Goal: Information Seeking & Learning: Find specific page/section

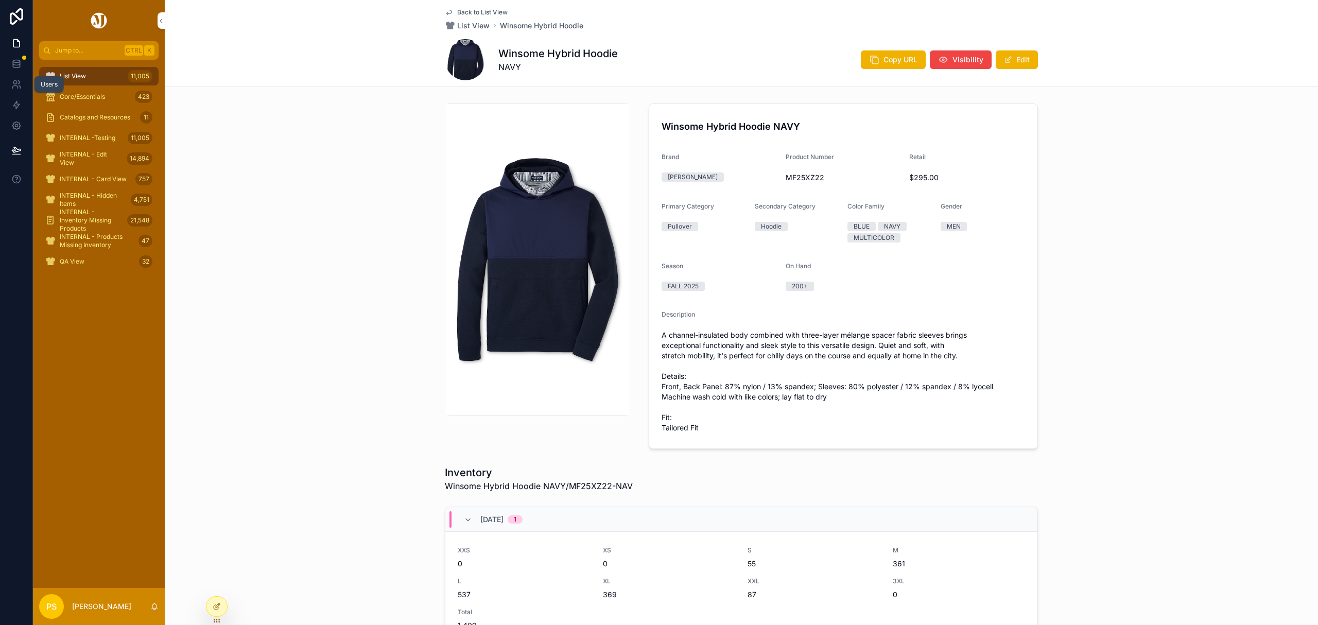
click at [15, 84] on icon at bounding box center [16, 84] width 10 height 10
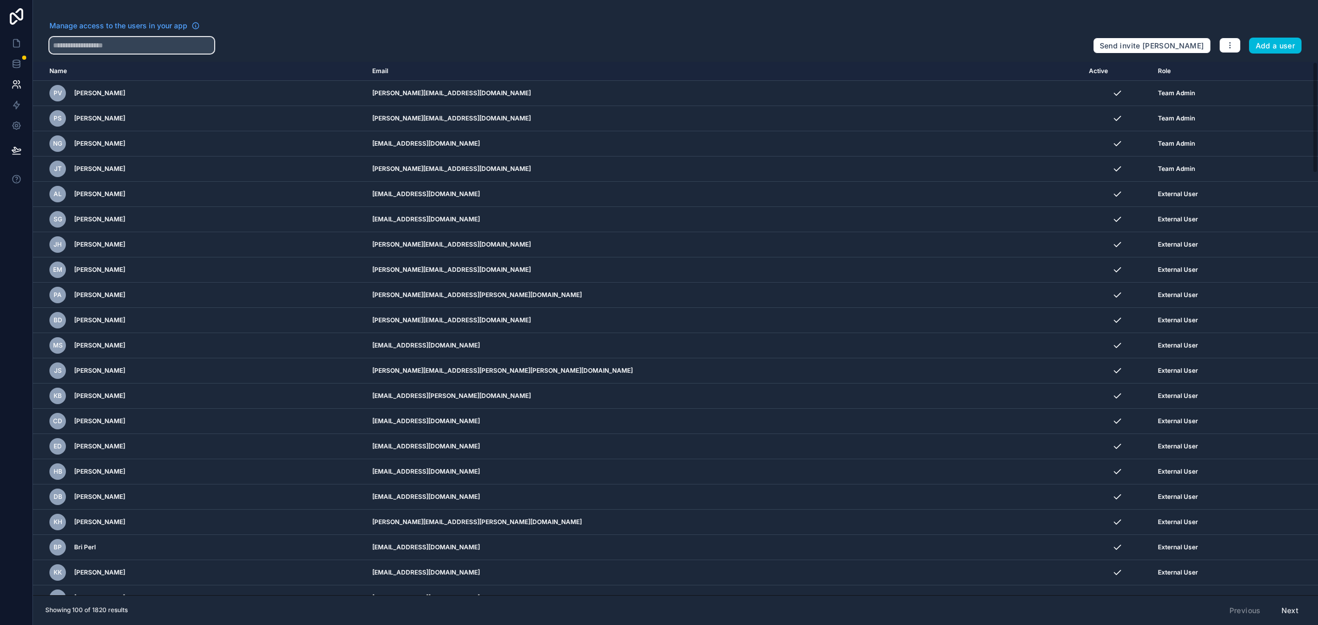
click at [165, 42] on input "text" at bounding box center [131, 45] width 165 height 16
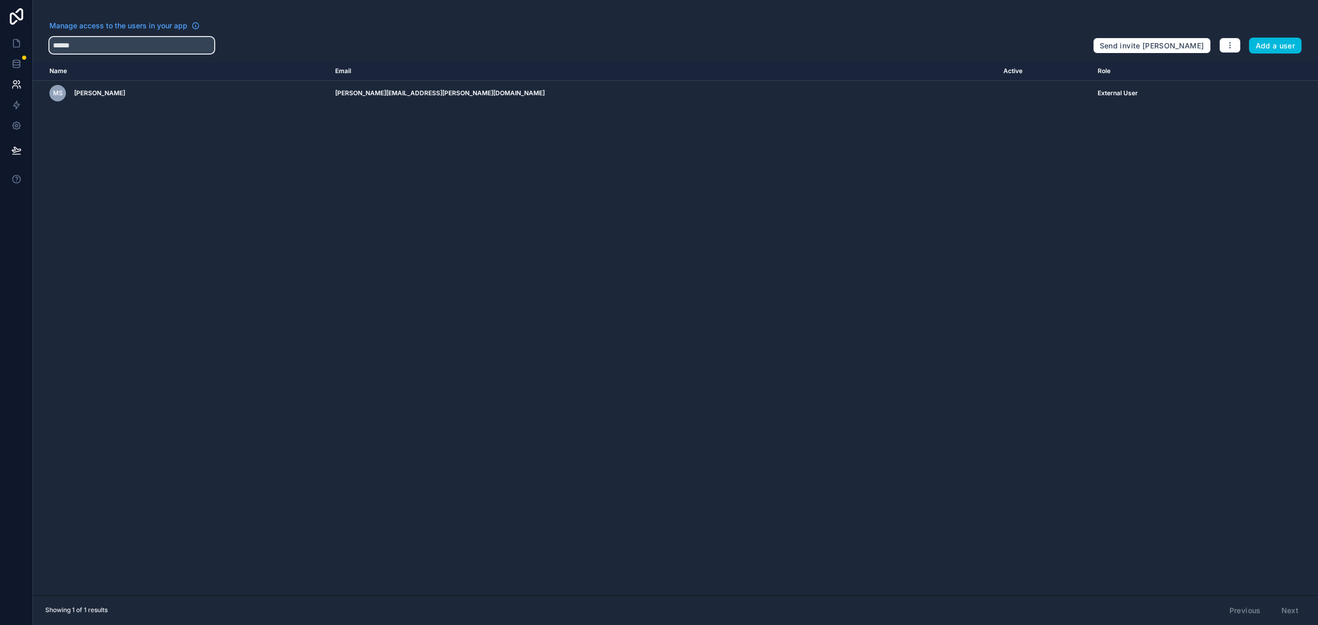
type input "******"
click at [0, 0] on icon "scrollable content" at bounding box center [0, 0] width 0 height 0
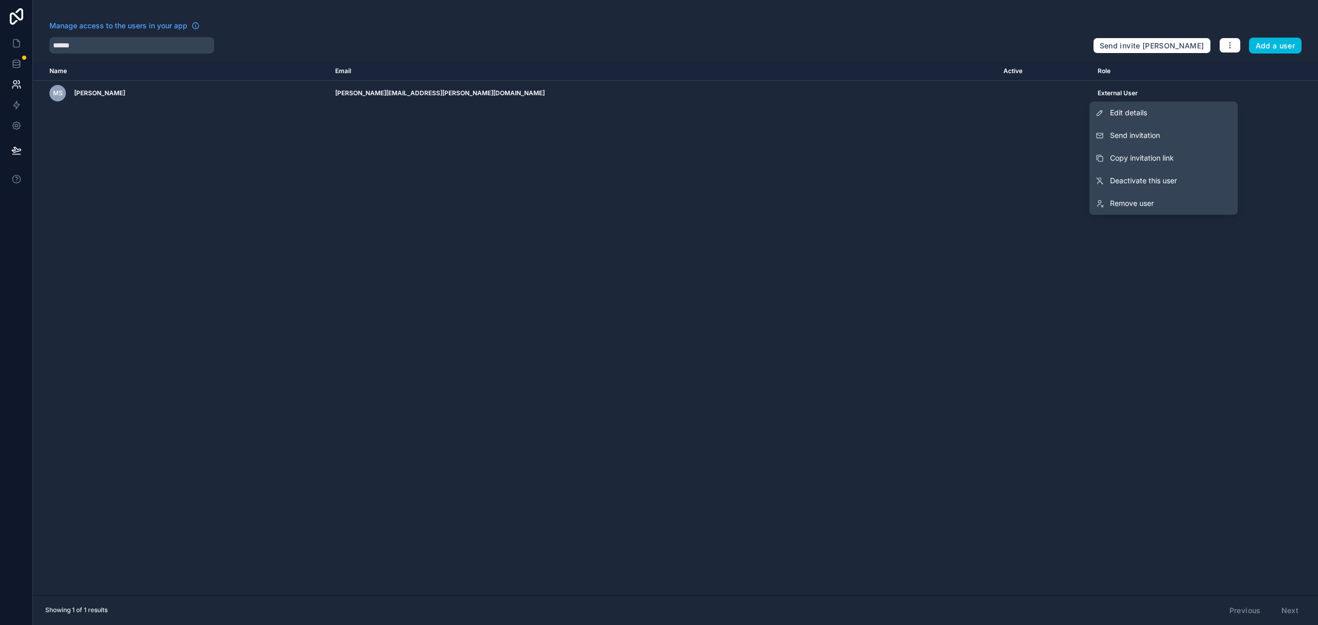
click at [1156, 155] on span "Copy invitation link" at bounding box center [1142, 158] width 64 height 10
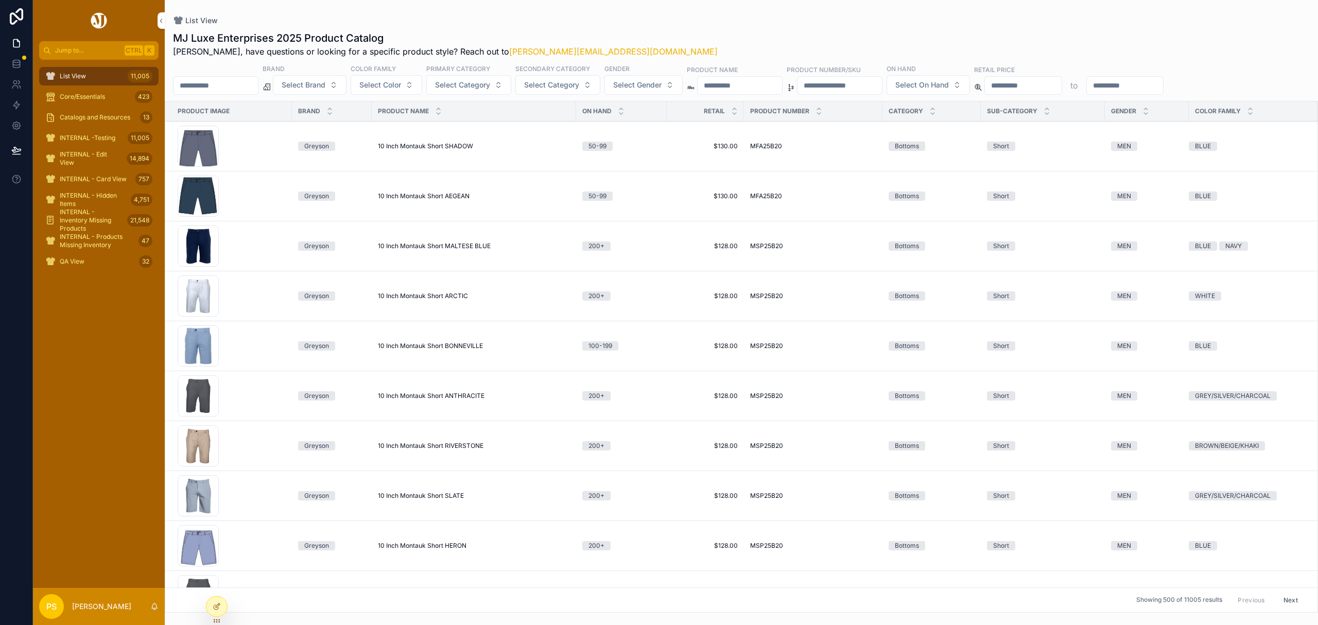
drag, startPoint x: 97, startPoint y: 19, endPoint x: 134, endPoint y: 0, distance: 41.7
click at [97, 19] on img "scrollable content" at bounding box center [99, 20] width 20 height 16
click at [88, 75] on div "List View 11,005" at bounding box center [98, 76] width 107 height 16
click at [255, 78] on input "scrollable content" at bounding box center [216, 85] width 84 height 14
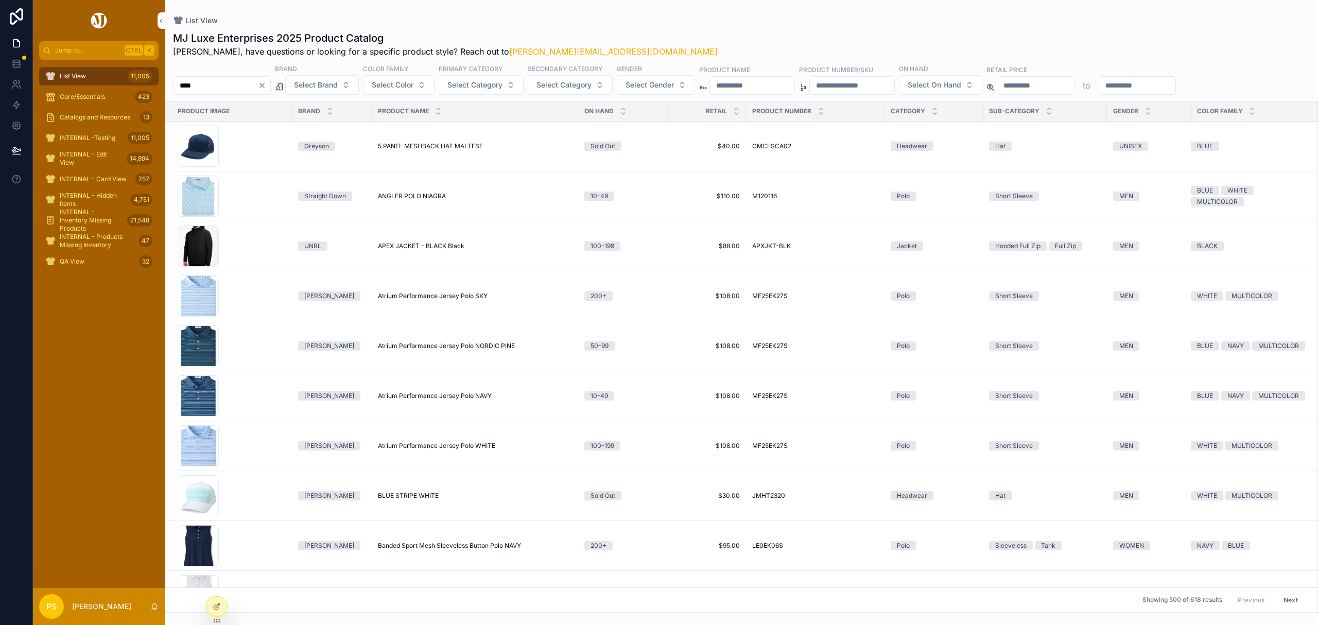
click at [338, 87] on span "Select Brand" at bounding box center [316, 85] width 44 height 10
click at [337, 128] on div "[PERSON_NAME]" at bounding box center [348, 127] width 143 height 16
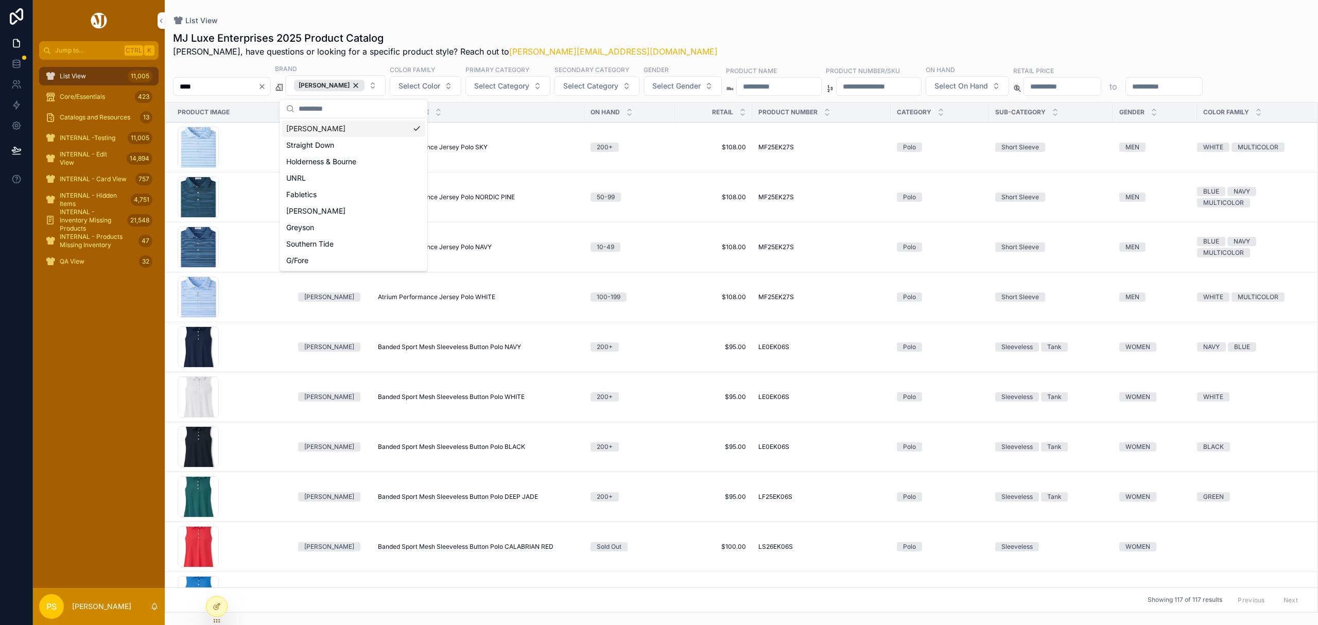
click at [698, 93] on button "Select Gender" at bounding box center [683, 86] width 78 height 20
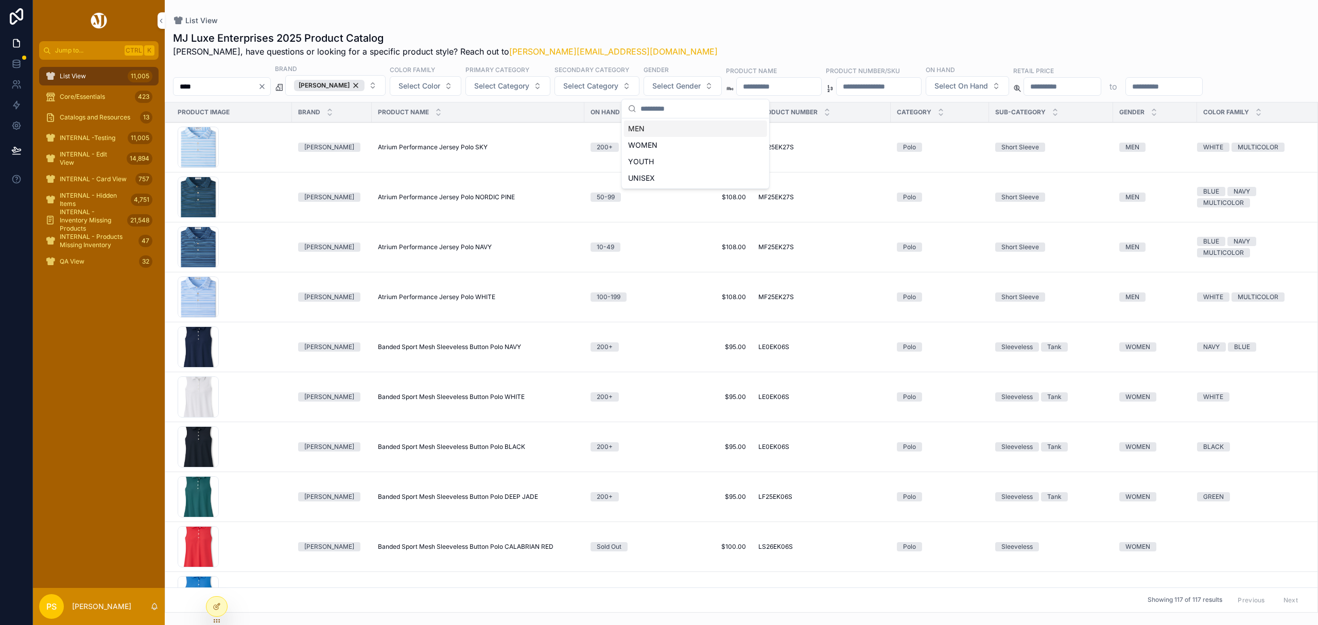
click at [664, 129] on div "MEN" at bounding box center [695, 128] width 143 height 16
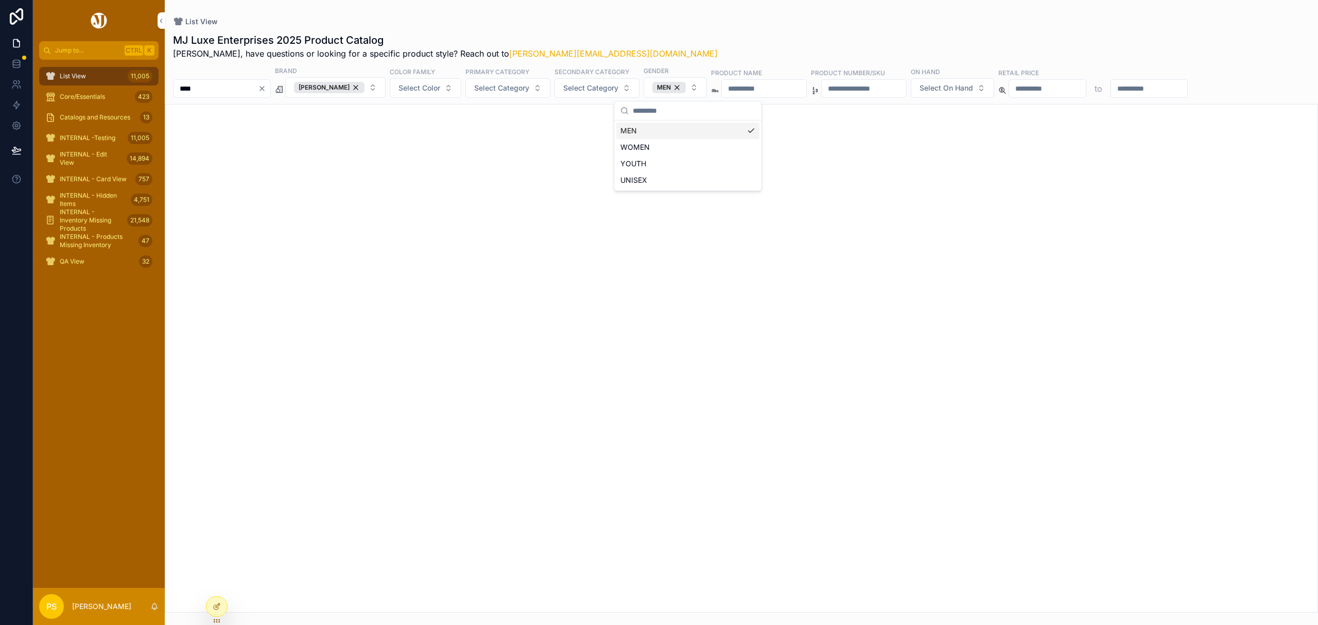
click at [530, 95] on button "Select Category" at bounding box center [507, 88] width 85 height 20
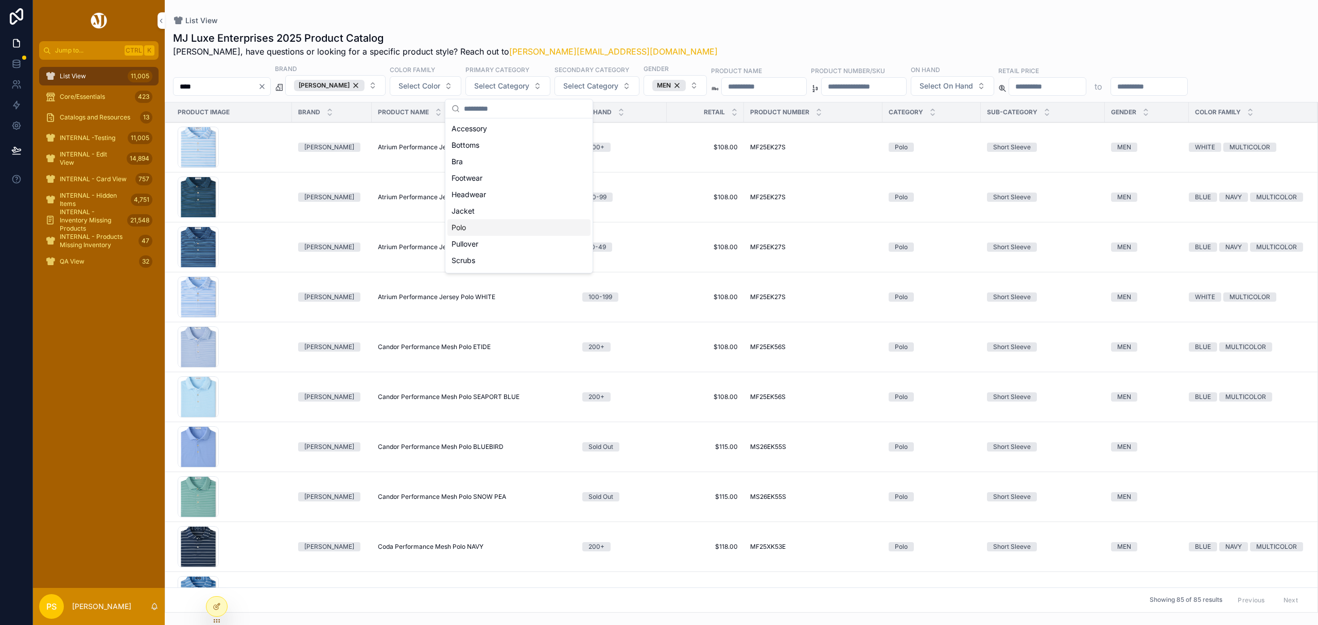
click at [493, 225] on div "Polo" at bounding box center [518, 227] width 143 height 16
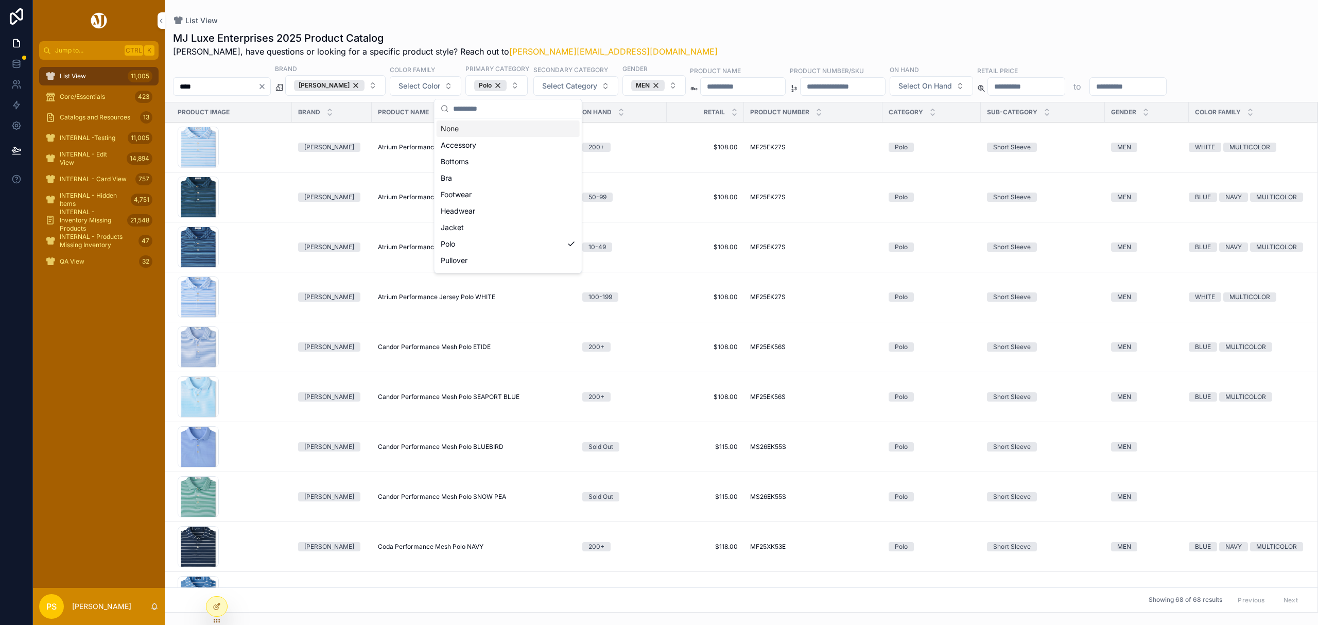
click at [440, 89] on span "Select Color" at bounding box center [419, 86] width 42 height 10
click at [418, 230] on div "WHITE" at bounding box center [436, 229] width 143 height 16
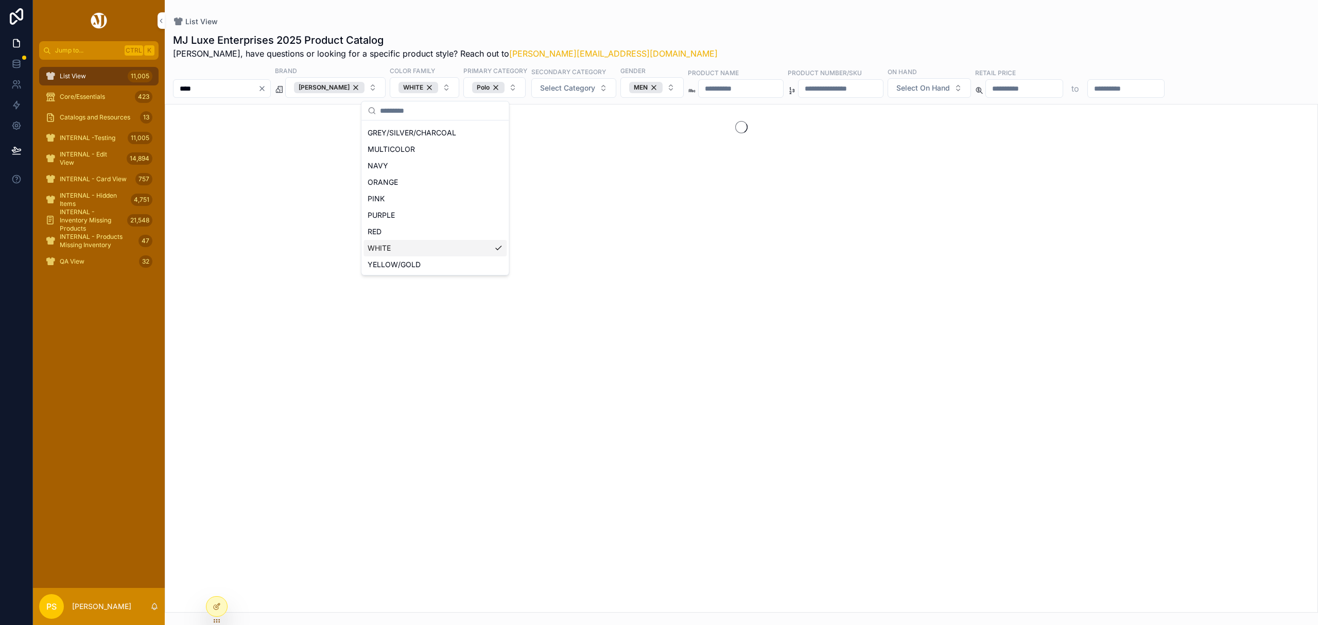
scroll to position [130, 0]
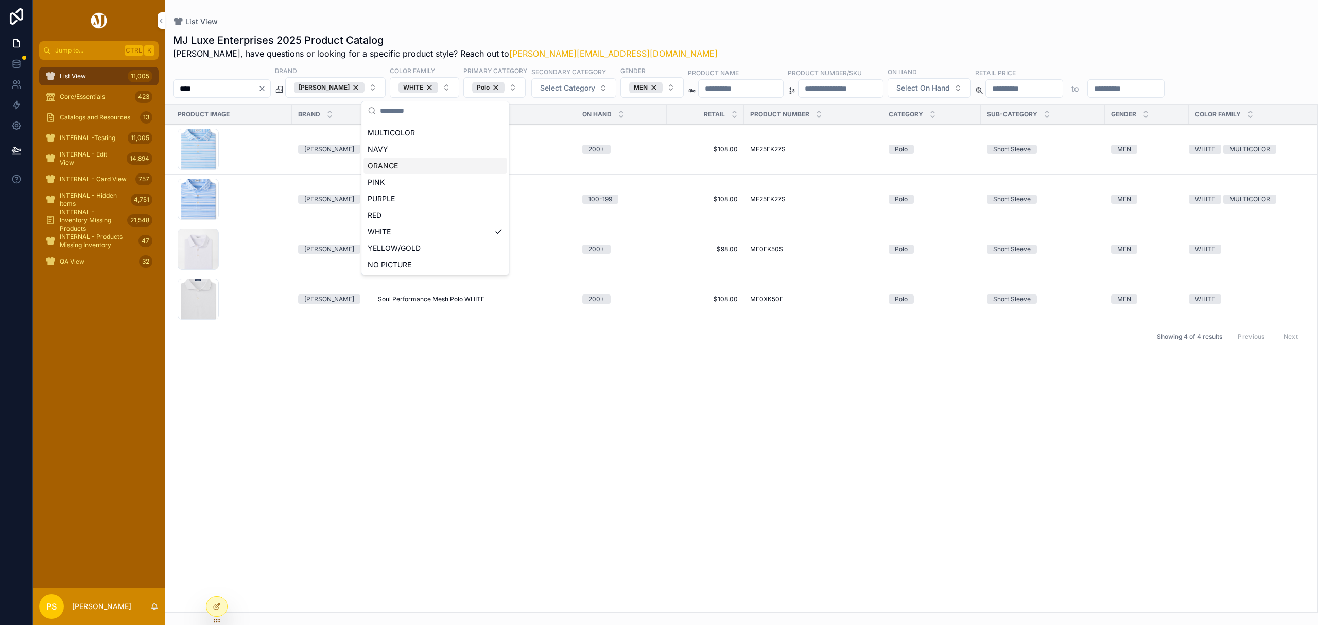
click at [680, 21] on div "List View" at bounding box center [741, 21] width 1137 height 10
click at [0, 0] on button "Copy URL" at bounding box center [0, 0] width 0 height 0
click at [0, 0] on span "Copy URL" at bounding box center [0, 0] width 0 height 0
click at [233, 93] on input "****" at bounding box center [216, 88] width 84 height 14
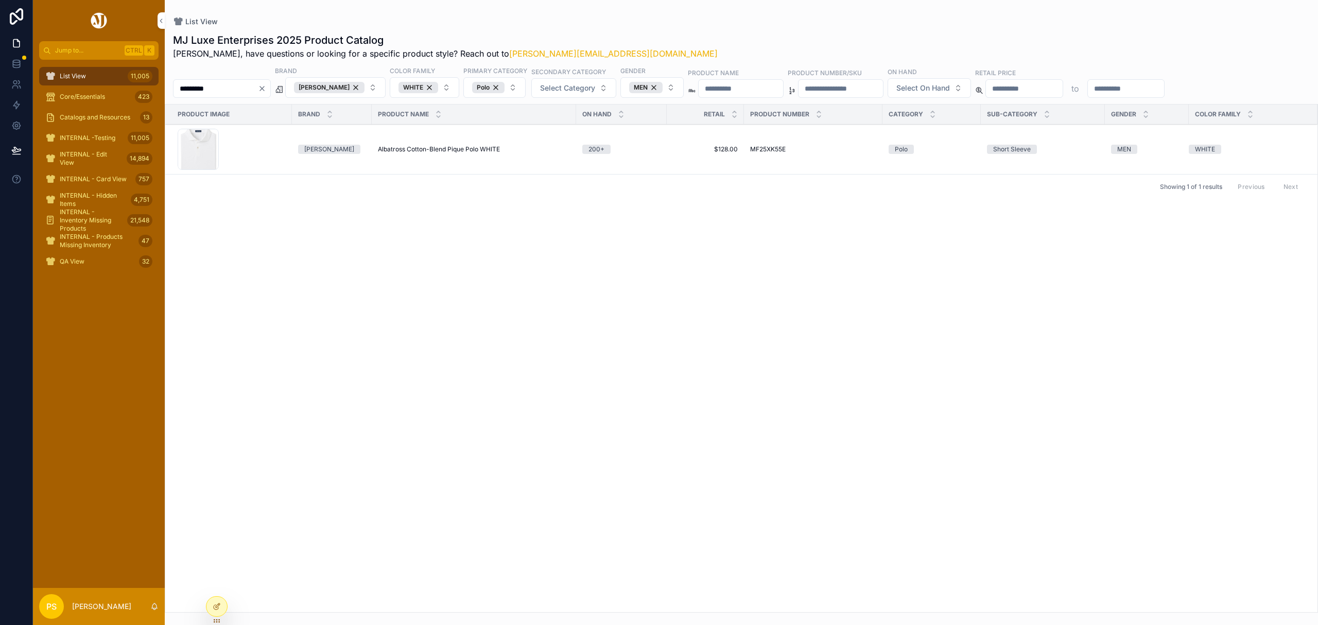
click at [0, 0] on icon "scrollable content" at bounding box center [0, 0] width 0 height 0
click at [248, 91] on input "*********" at bounding box center [216, 88] width 84 height 14
click at [0, 0] on span "Copy URL" at bounding box center [0, 0] width 0 height 0
click at [662, 89] on div "MEN" at bounding box center [645, 87] width 33 height 11
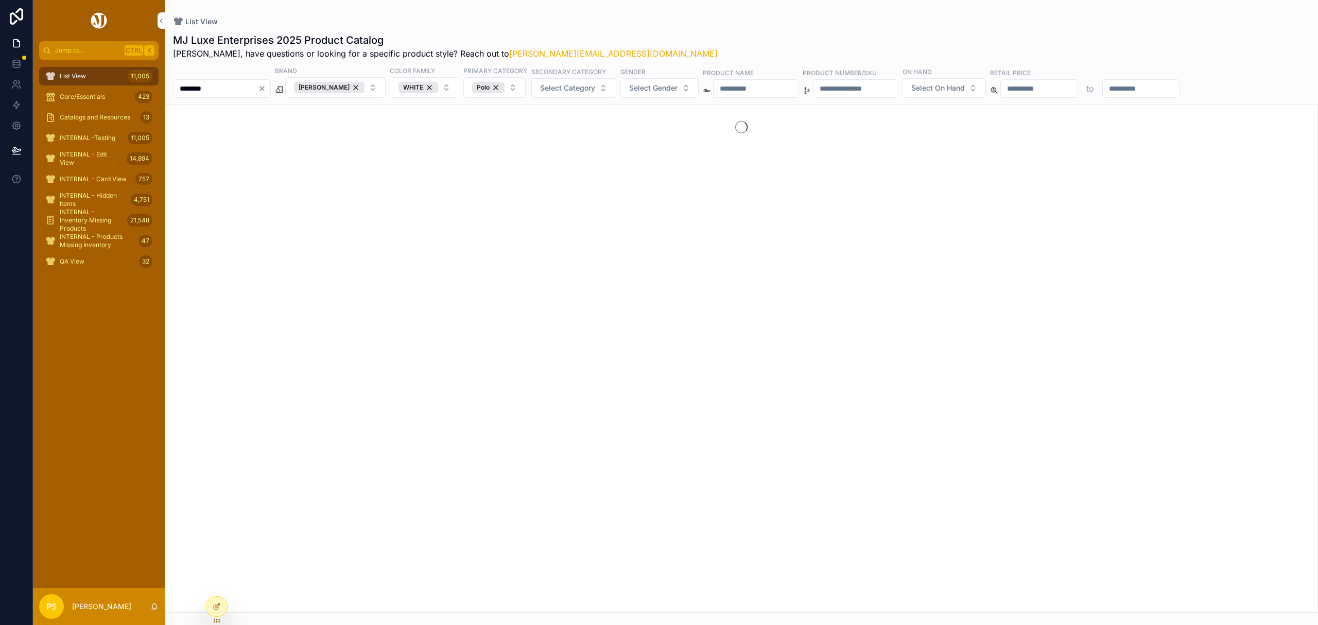
click at [248, 94] on input "********" at bounding box center [216, 88] width 84 height 14
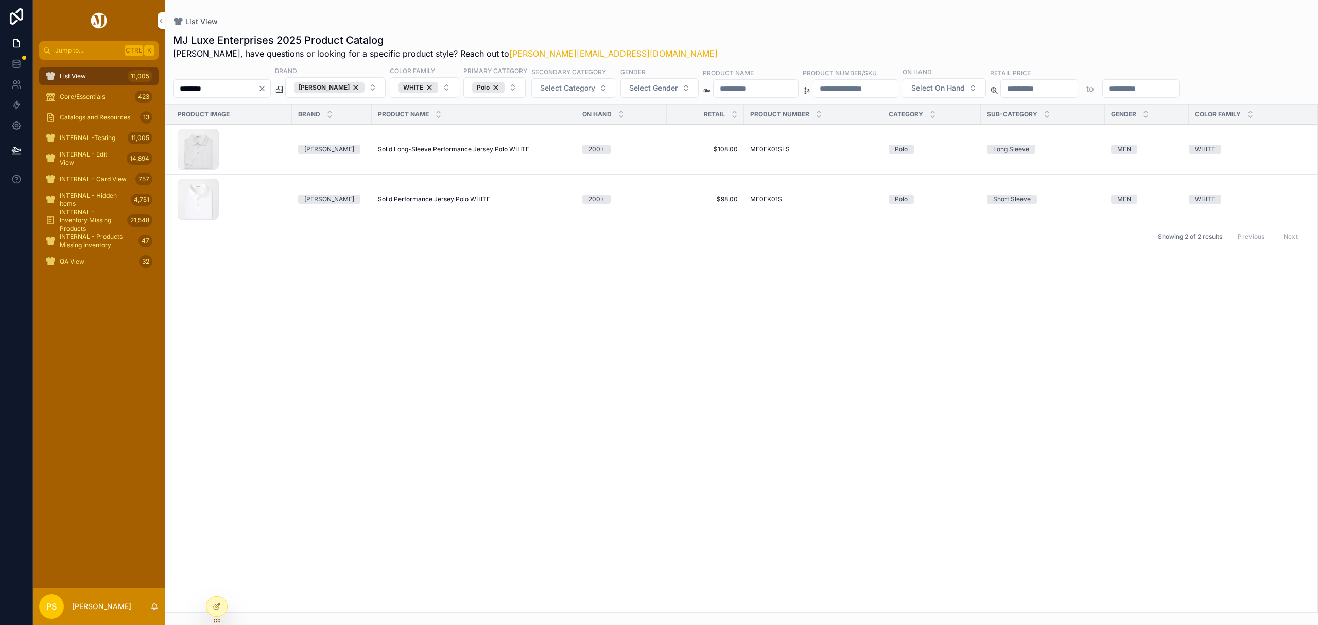
type input "********"
click at [0, 0] on button "Copy URL" at bounding box center [0, 0] width 0 height 0
click at [89, 73] on div "List View 11,005" at bounding box center [98, 76] width 107 height 16
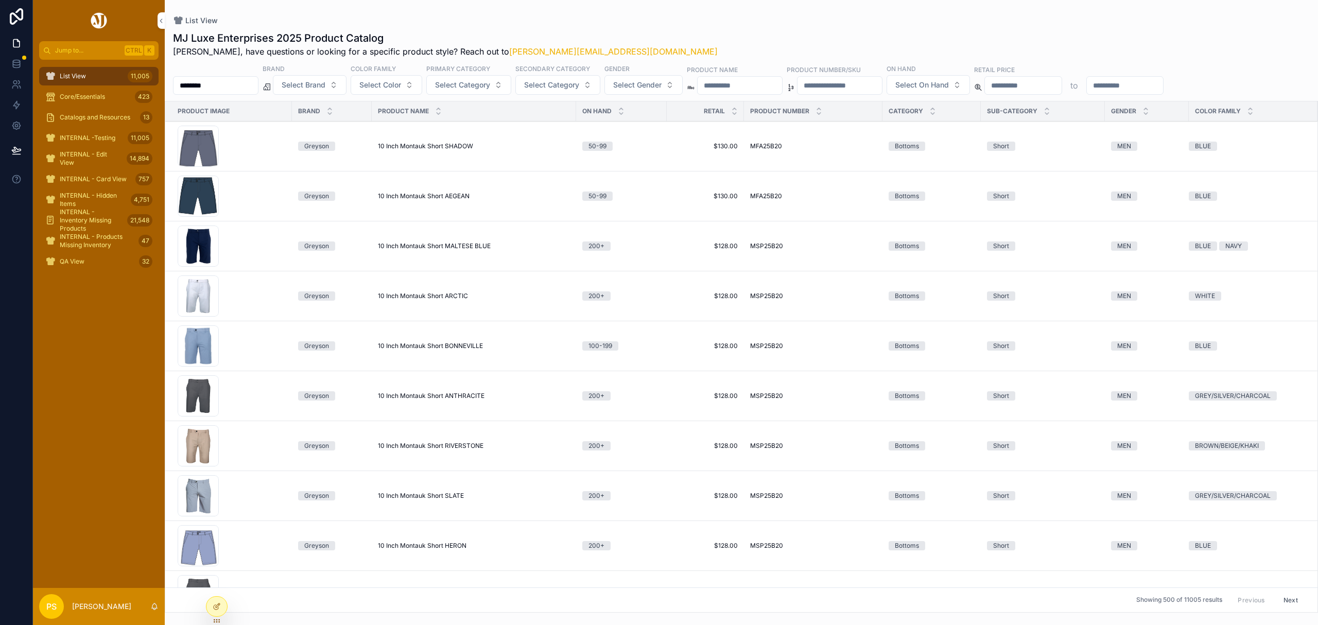
click at [247, 81] on input "********" at bounding box center [216, 85] width 84 height 14
click at [325, 82] on span "Select Brand" at bounding box center [304, 85] width 44 height 10
click at [665, 21] on div "List View" at bounding box center [741, 20] width 1137 height 8
click at [401, 87] on span "Select Color" at bounding box center [380, 85] width 42 height 10
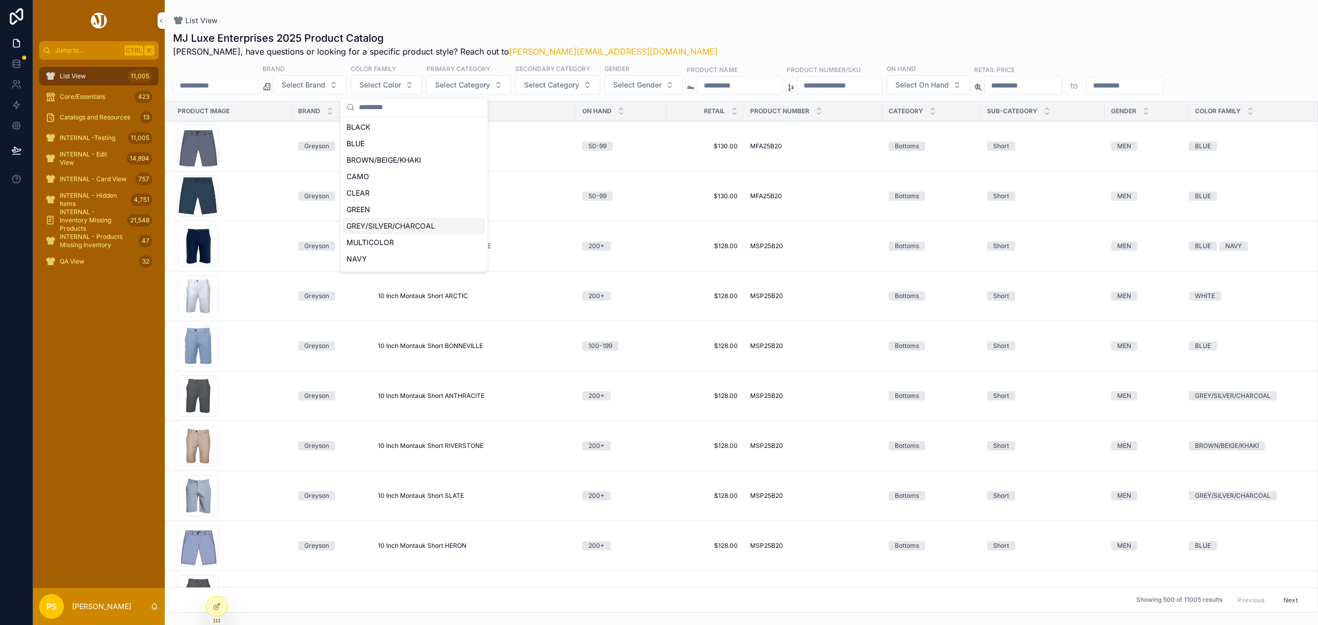
click at [388, 223] on div "GREY/SILVER/CHARCOAL" at bounding box center [413, 226] width 143 height 16
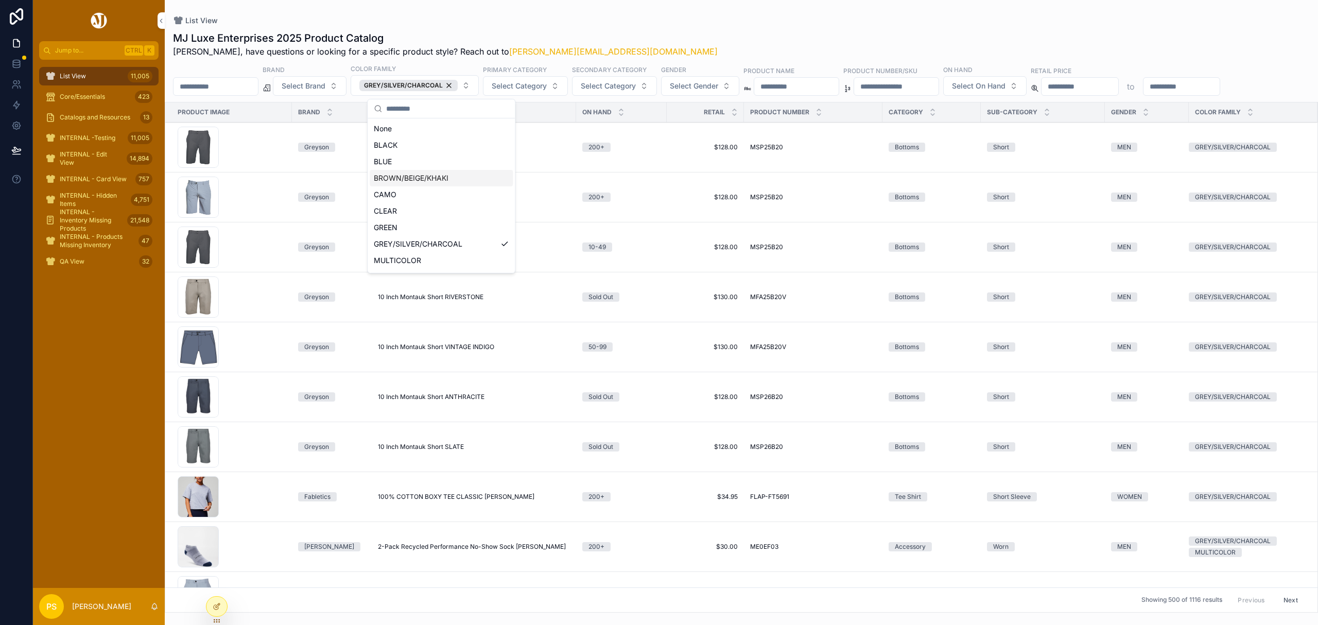
click at [547, 88] on span "Select Category" at bounding box center [519, 86] width 55 height 10
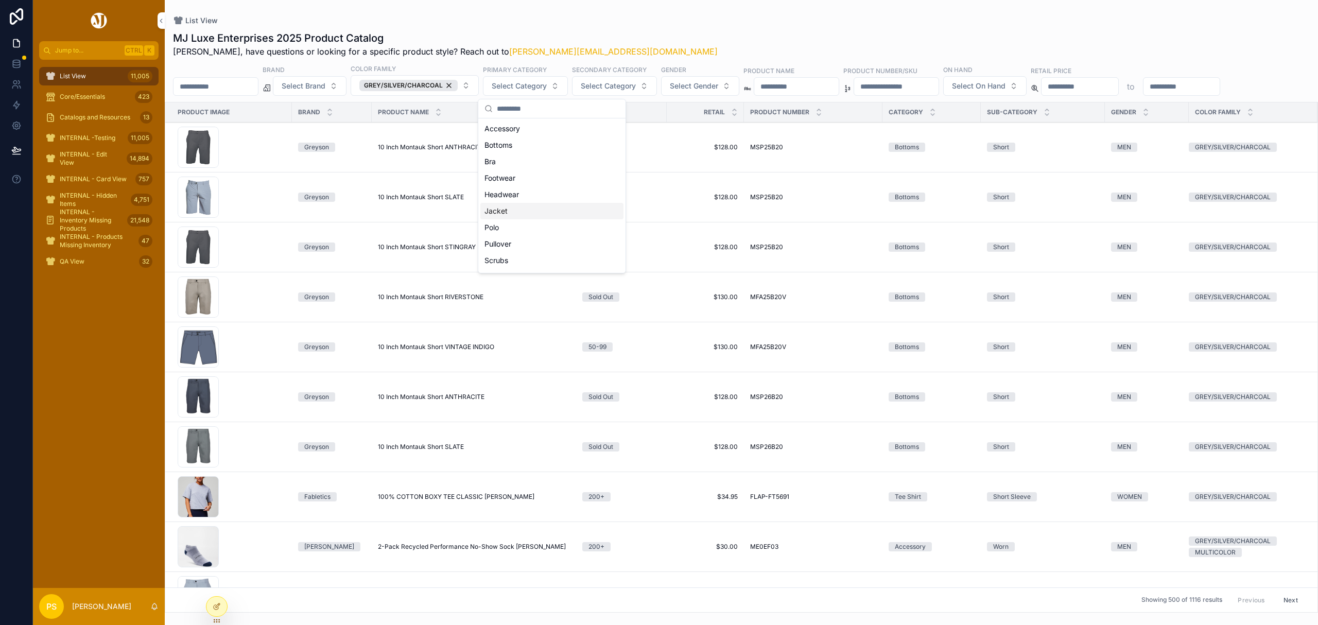
click at [536, 209] on div "Jacket" at bounding box center [551, 211] width 143 height 16
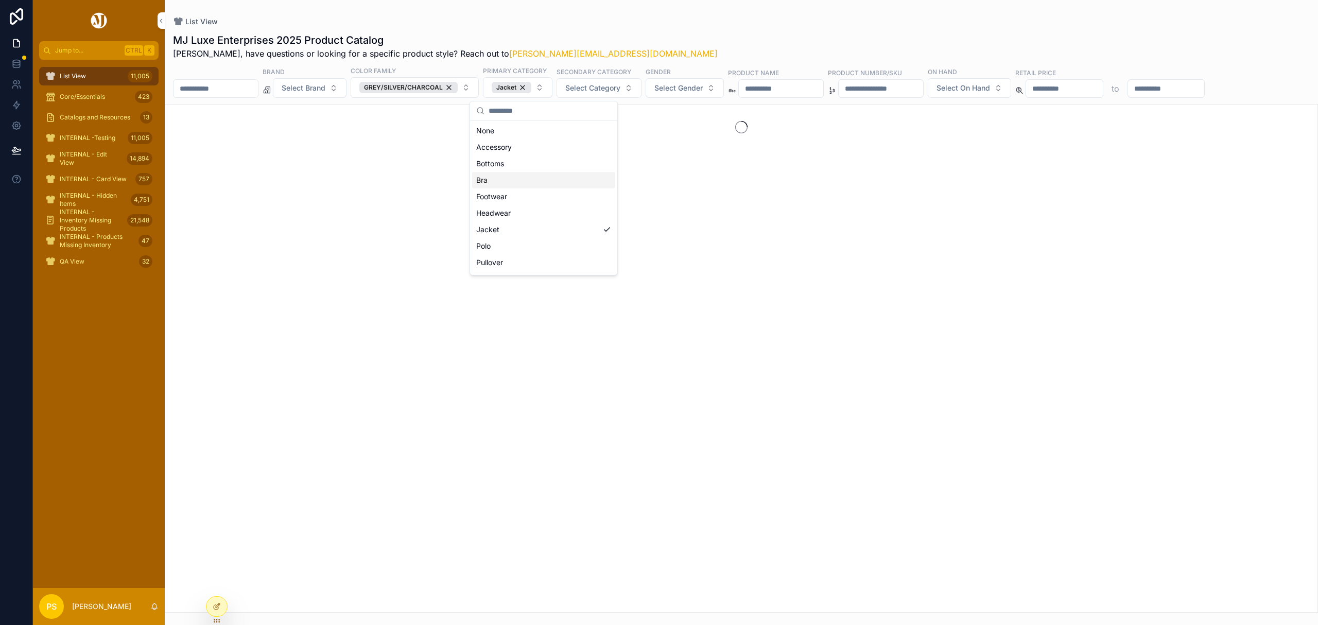
click at [703, 88] on span "Select Gender" at bounding box center [678, 88] width 48 height 10
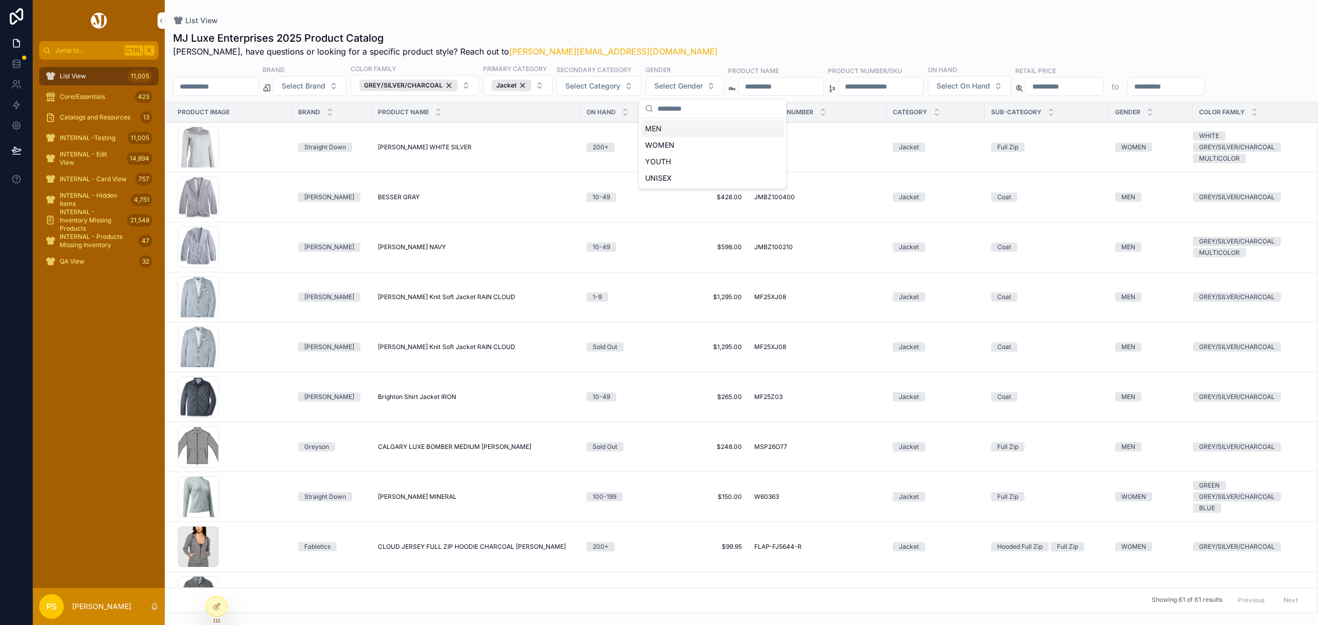
click at [787, 14] on div "List View MJ Luxe Enterprises 2025 Product Catalog Philip, have questions or lo…" at bounding box center [741, 306] width 1153 height 613
click at [990, 90] on span "Select On Hand" at bounding box center [963, 86] width 54 height 10
click at [987, 194] on div "100-199" at bounding box center [1050, 194] width 143 height 16
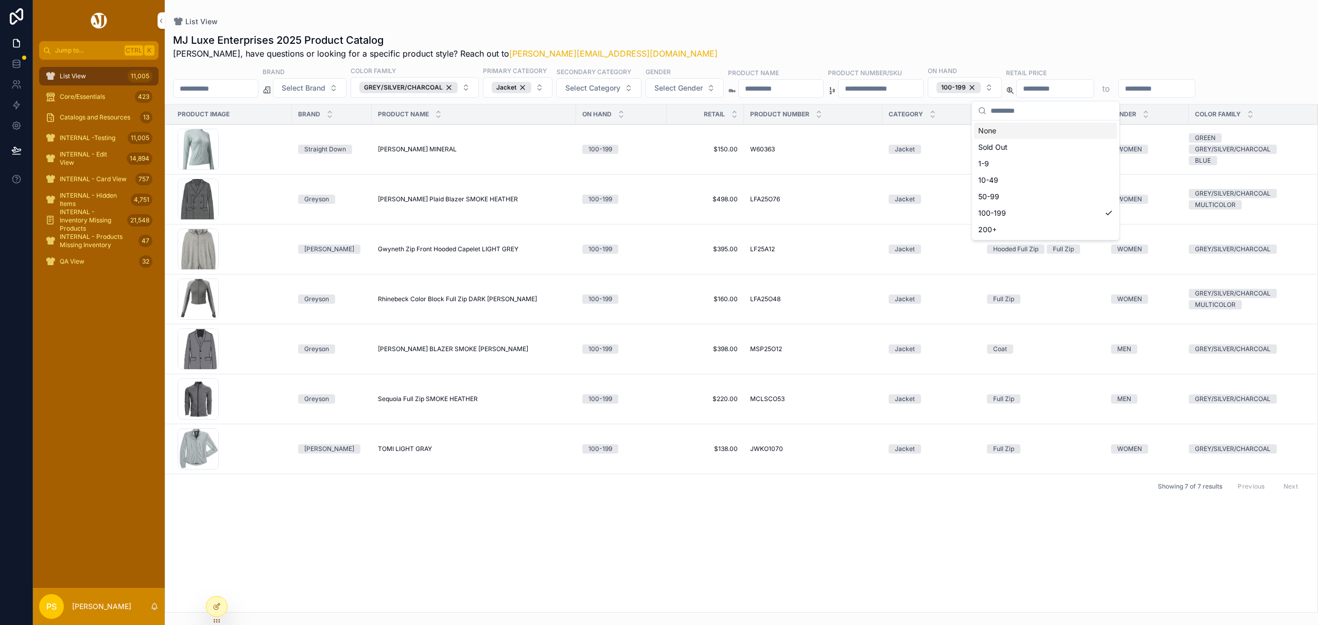
click at [1002, 91] on button "100-199" at bounding box center [965, 87] width 74 height 21
click at [1024, 229] on div "200+" at bounding box center [1045, 229] width 143 height 16
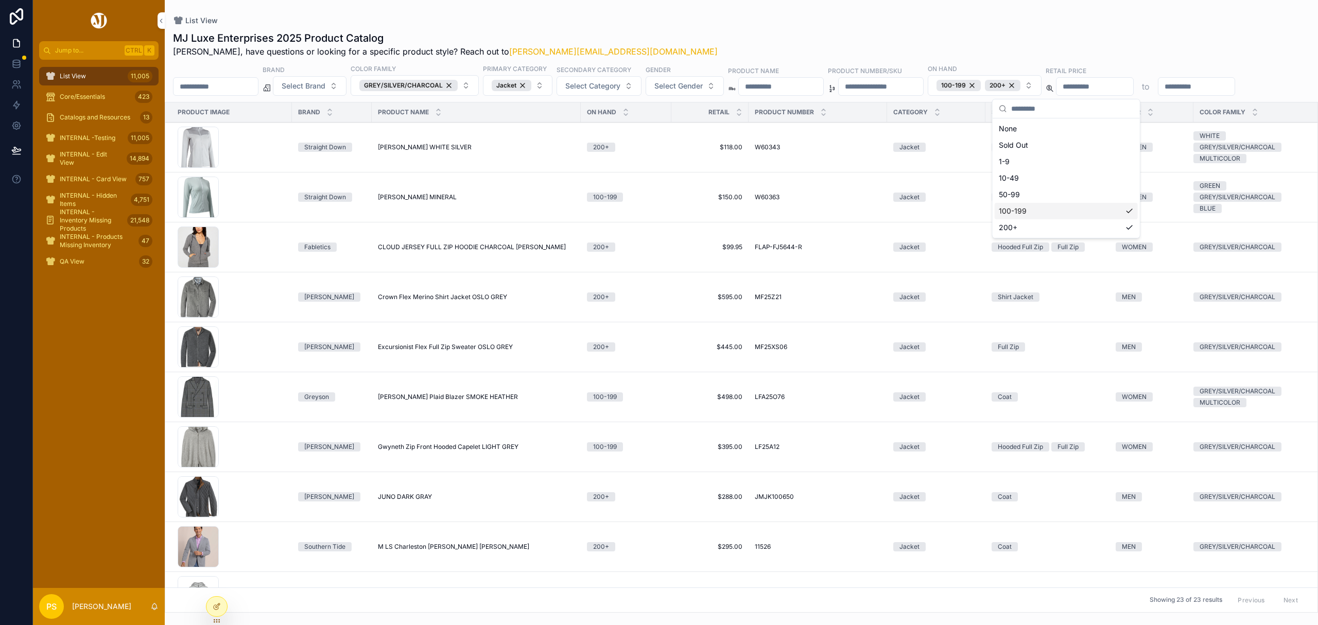
click at [222, 85] on input "scrollable content" at bounding box center [216, 86] width 84 height 14
drag, startPoint x: 71, startPoint y: 74, endPoint x: 227, endPoint y: 85, distance: 156.4
click at [71, 74] on span "List View" at bounding box center [73, 76] width 26 height 8
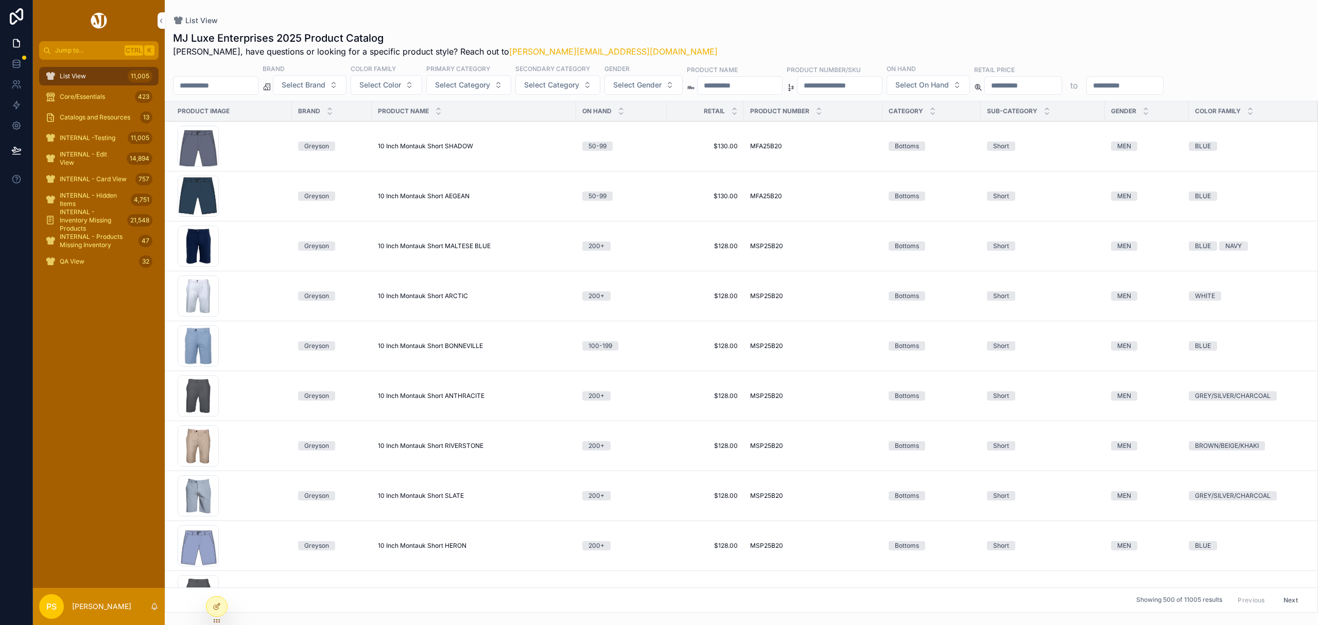
click at [227, 85] on input "scrollable content" at bounding box center [216, 85] width 84 height 14
paste input "*******"
type input "*******"
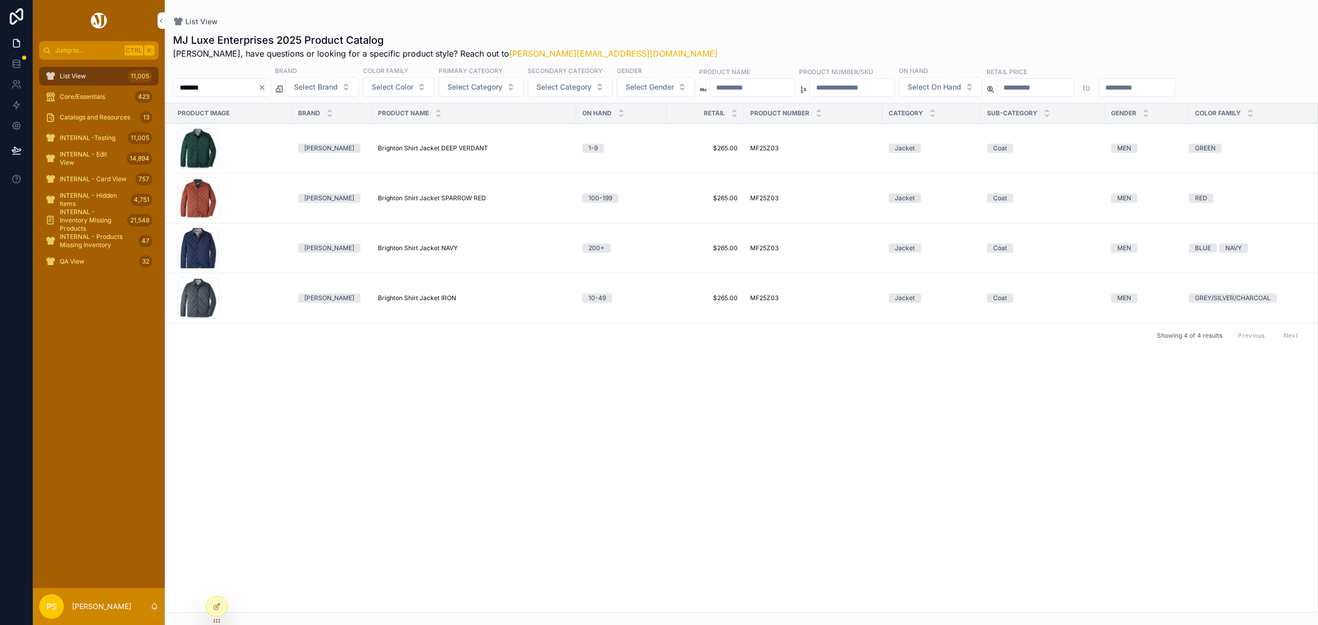
click at [406, 296] on span "Brighton Shirt Jacket IRON" at bounding box center [417, 298] width 78 height 8
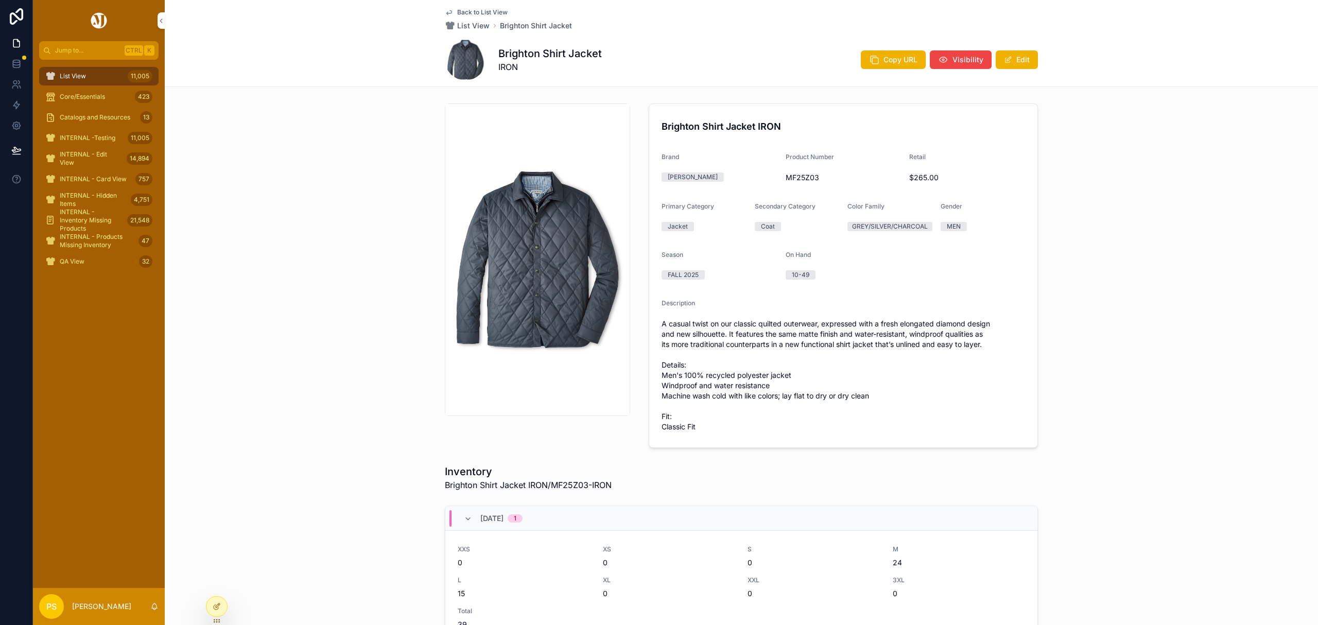
click at [75, 71] on div "List View 11,005" at bounding box center [98, 76] width 107 height 16
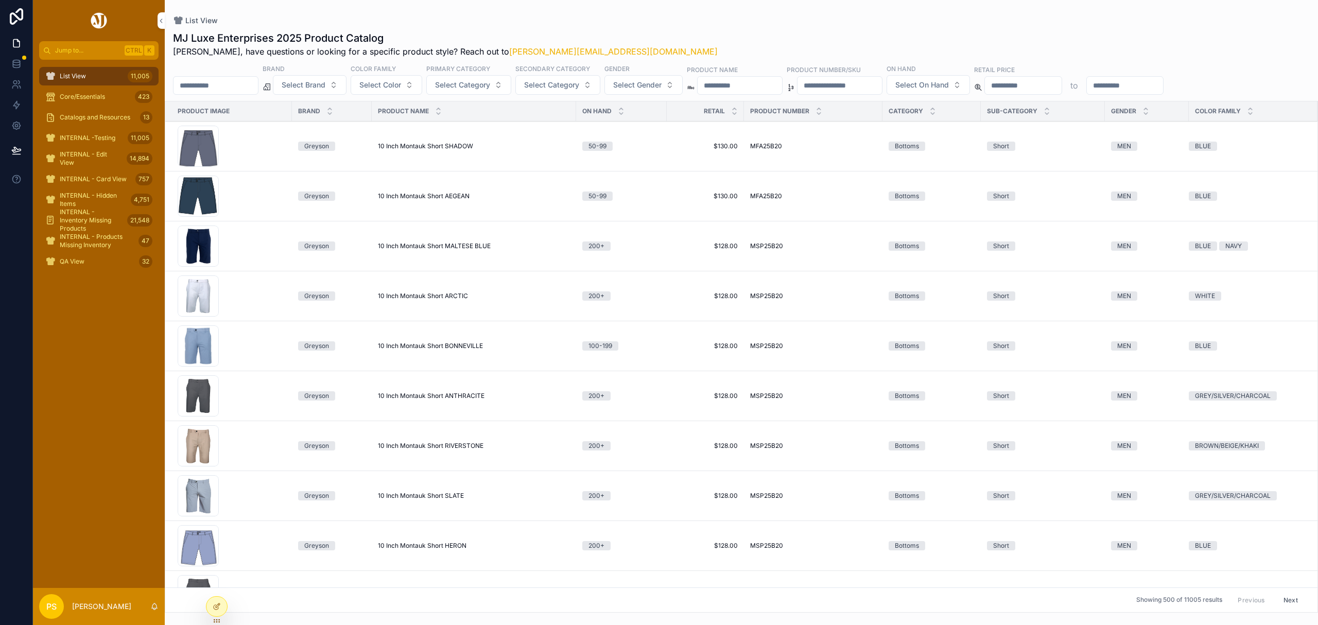
click at [250, 85] on input "scrollable content" at bounding box center [216, 85] width 84 height 14
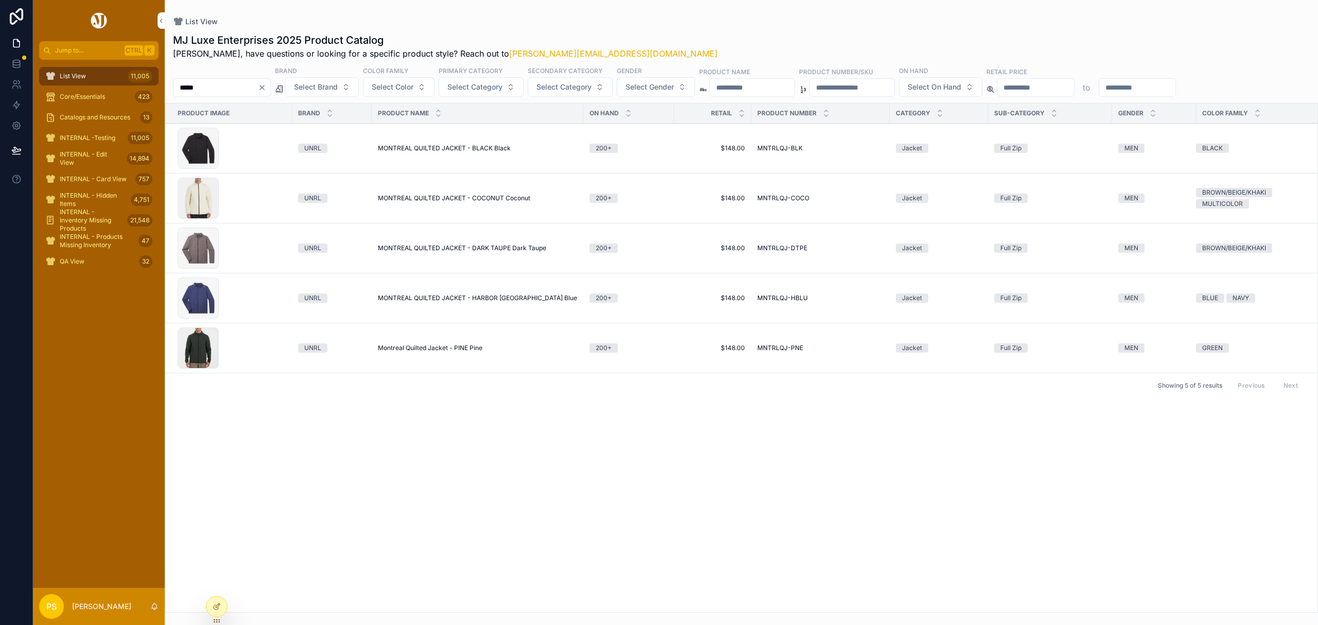
type input "*****"
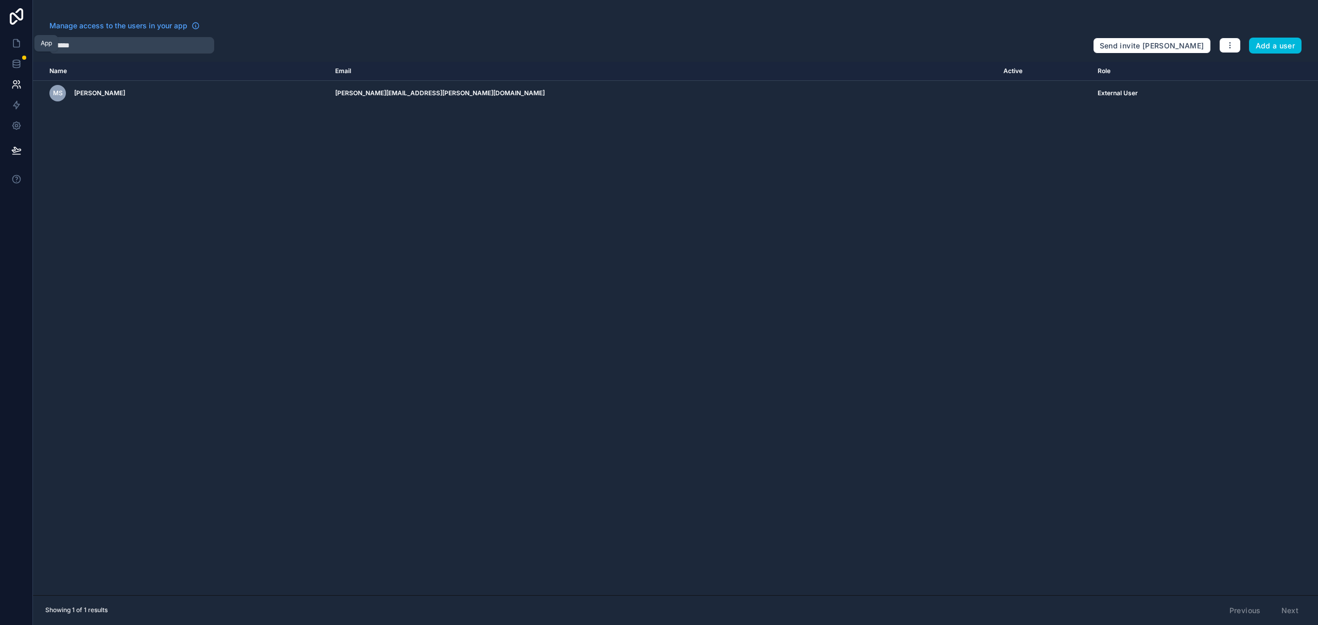
drag, startPoint x: 9, startPoint y: 41, endPoint x: 20, endPoint y: 41, distance: 10.3
click at [9, 41] on link at bounding box center [16, 43] width 32 height 21
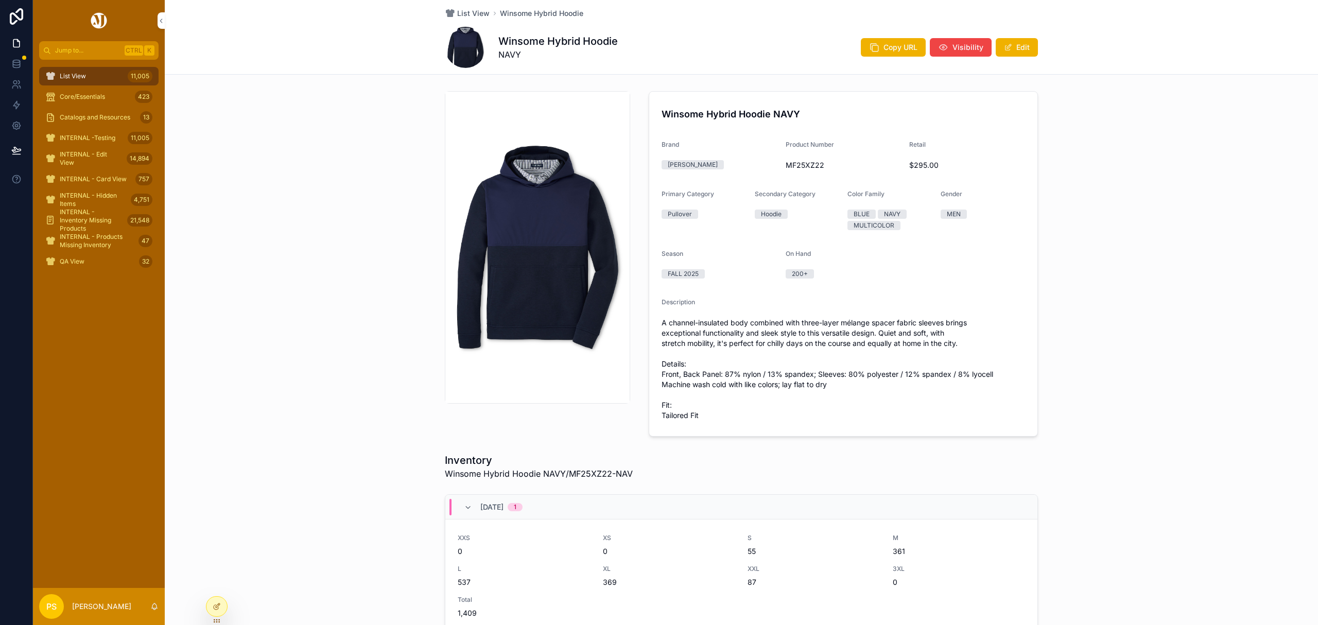
click at [99, 75] on div "List View 11,005" at bounding box center [98, 76] width 107 height 16
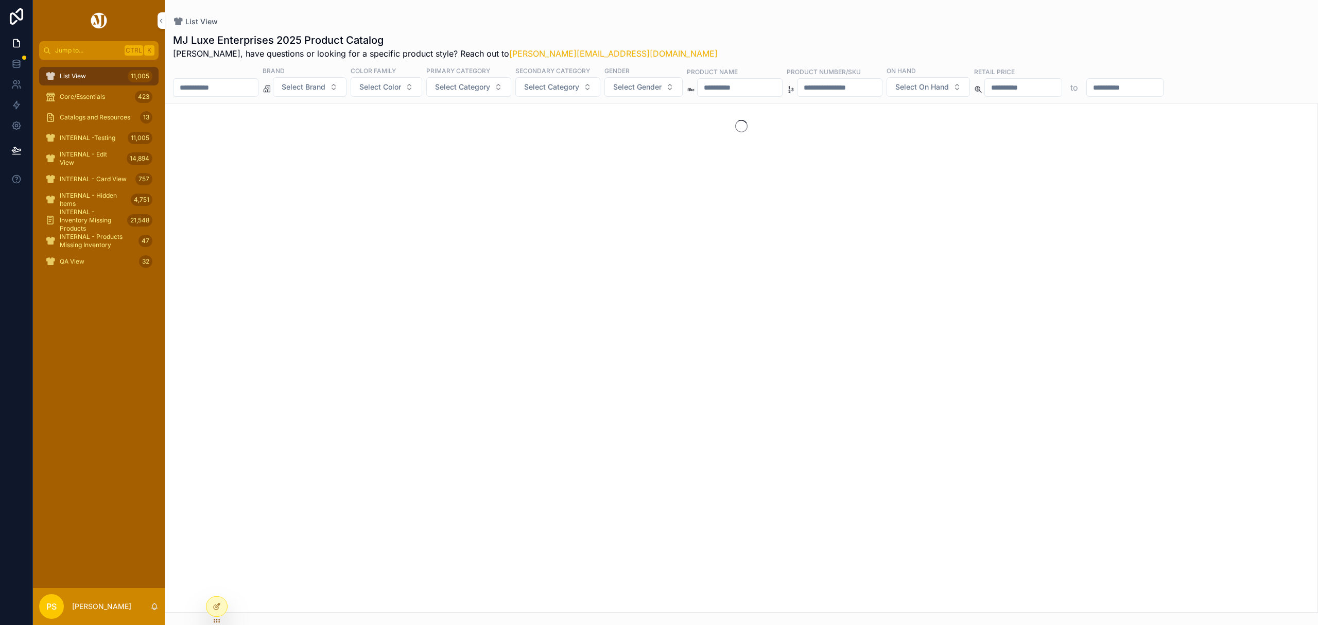
click at [224, 88] on input "scrollable content" at bounding box center [216, 87] width 84 height 14
paste input "*********"
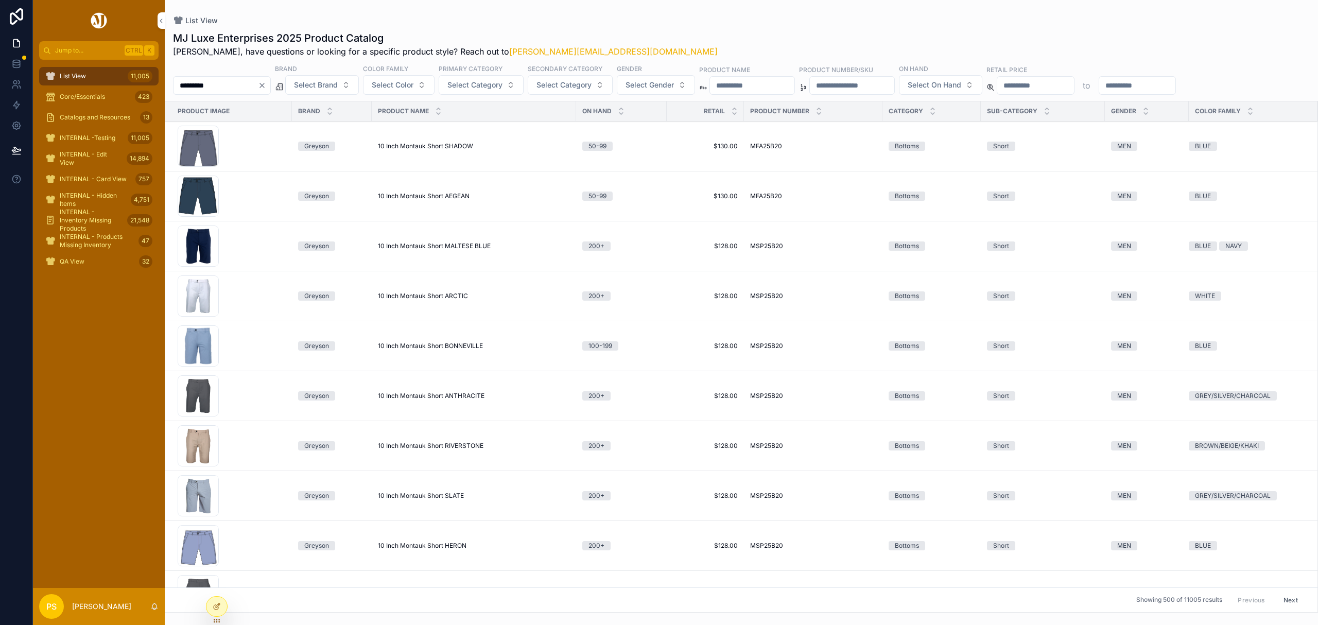
type input "*********"
